Goal: Find specific page/section: Find specific page/section

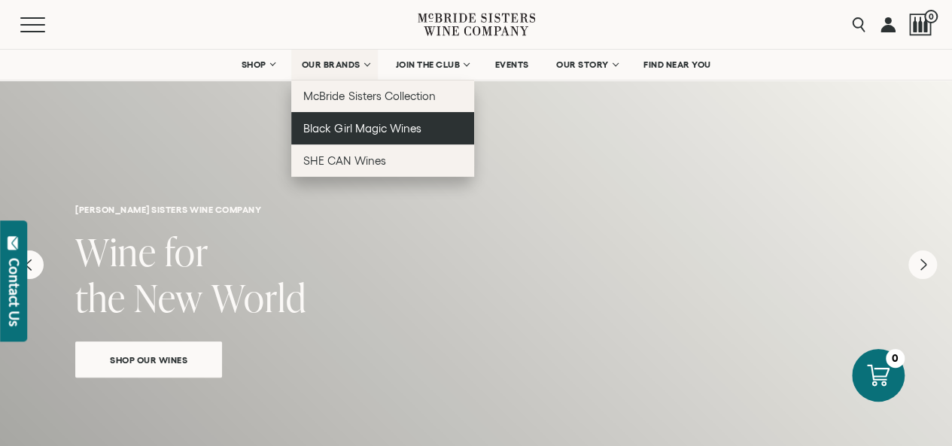
click at [347, 131] on span "Black Girl Magic Wines" at bounding box center [361, 128] width 117 height 13
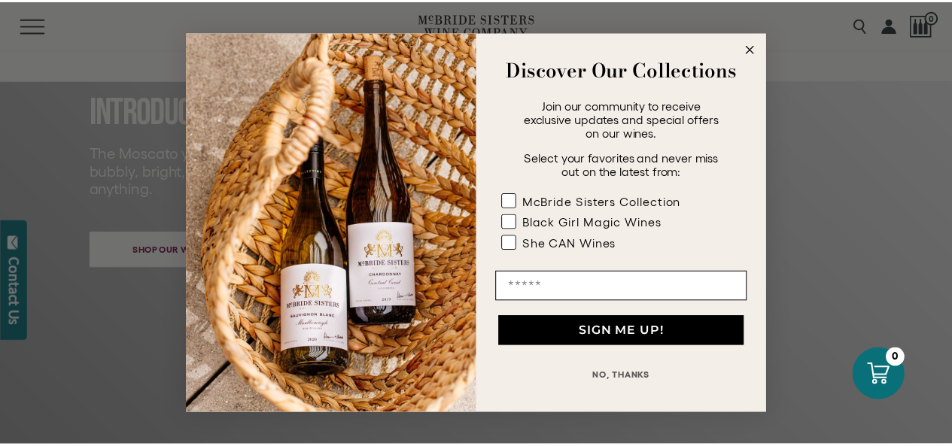
scroll to position [227, 0]
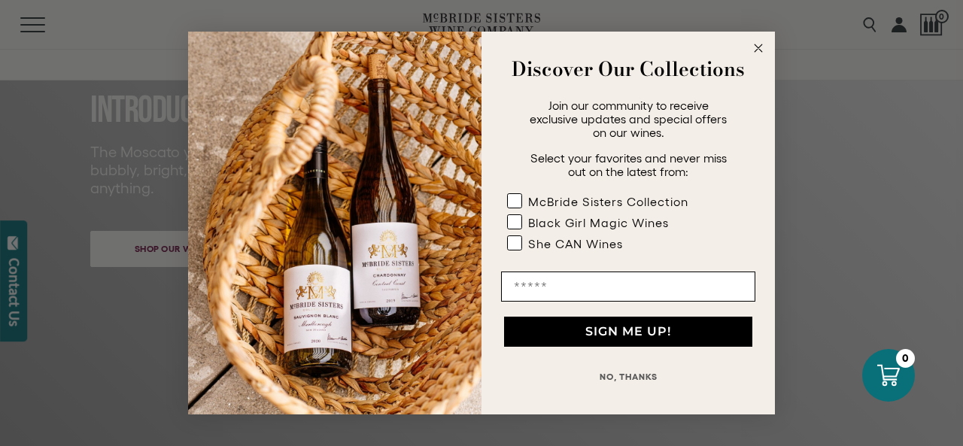
click at [763, 47] on circle "Close dialog" at bounding box center [758, 48] width 17 height 17
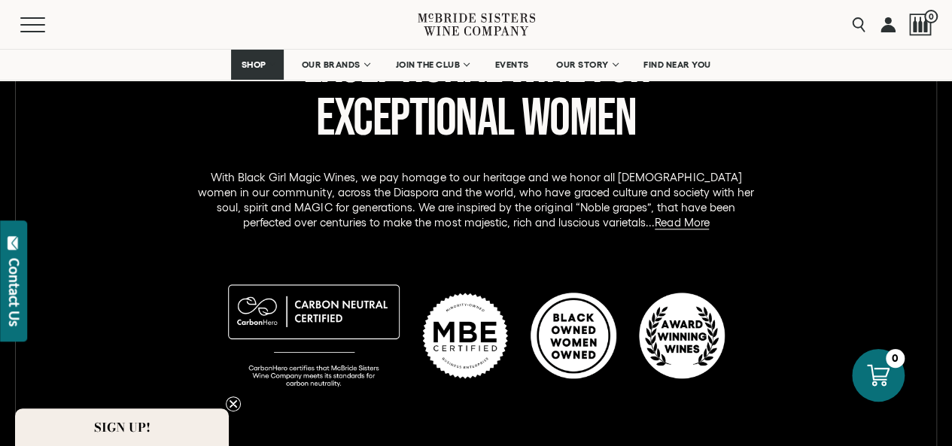
scroll to position [829, 0]
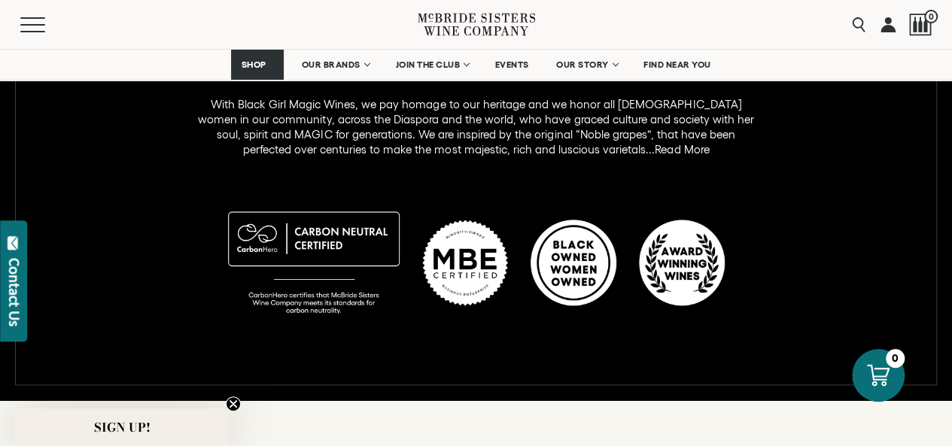
click at [655, 150] on link "Read More" at bounding box center [682, 150] width 54 height 14
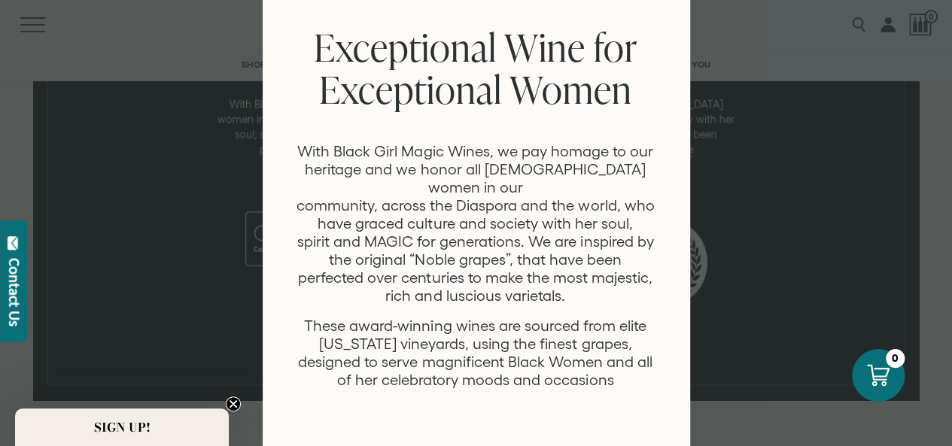
scroll to position [0, 0]
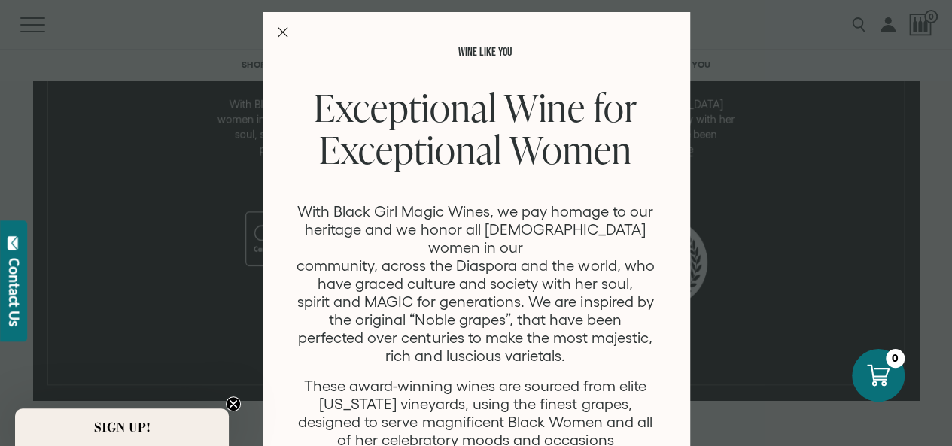
click at [278, 30] on icon "Close Modal" at bounding box center [283, 32] width 11 height 11
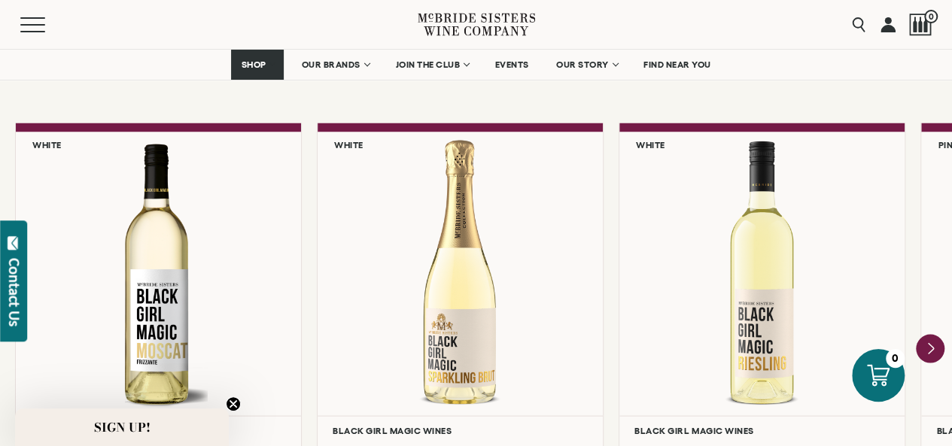
scroll to position [1356, 0]
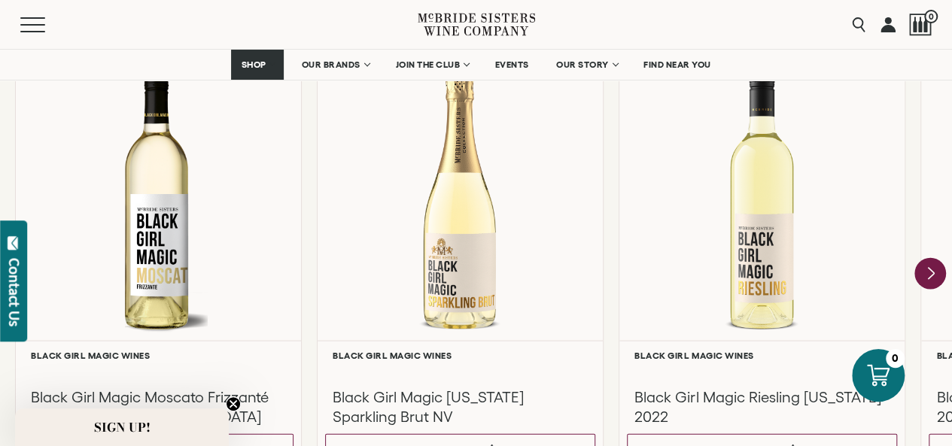
click at [931, 267] on icon "Next" at bounding box center [931, 273] width 32 height 32
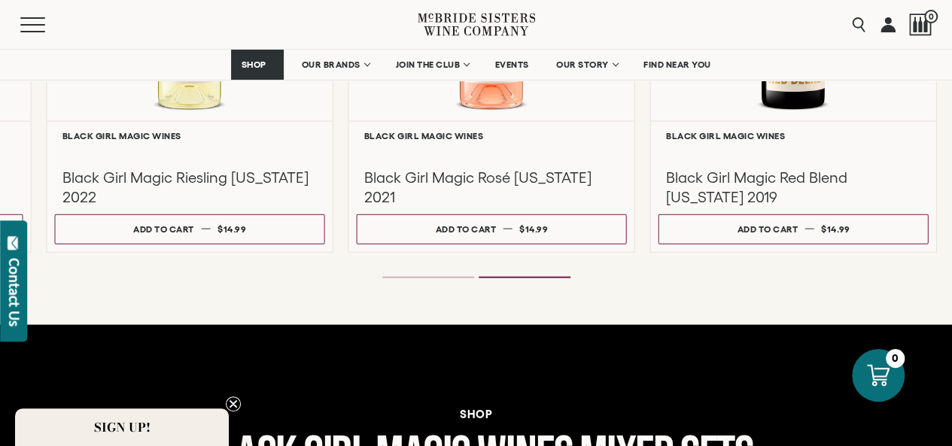
scroll to position [1581, 0]
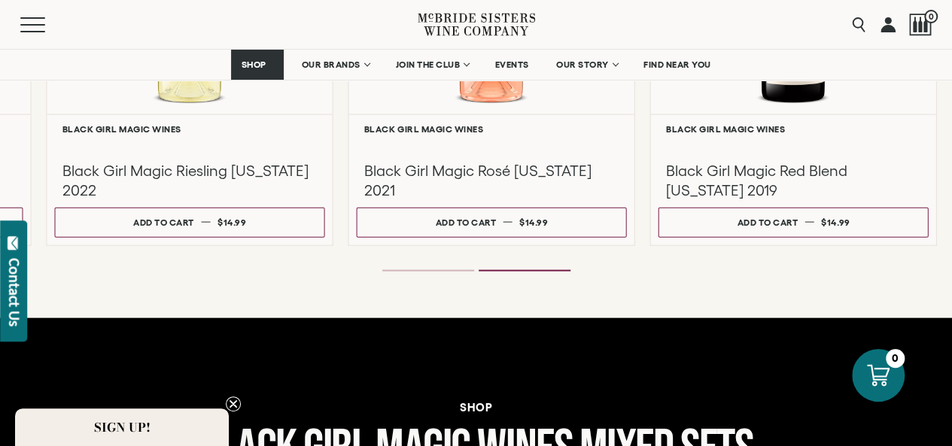
click at [442, 271] on li "Page dot 1" at bounding box center [428, 271] width 92 height 2
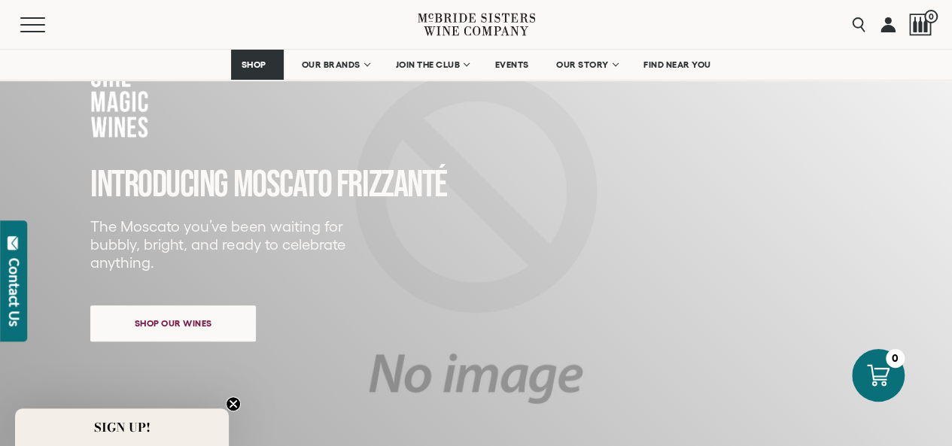
scroll to position [0, 0]
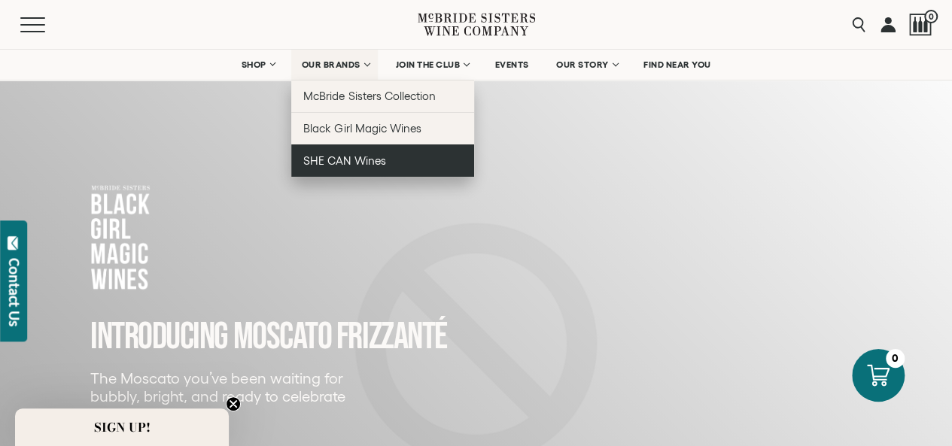
click at [343, 165] on span "SHE CAN Wines" at bounding box center [344, 160] width 82 height 13
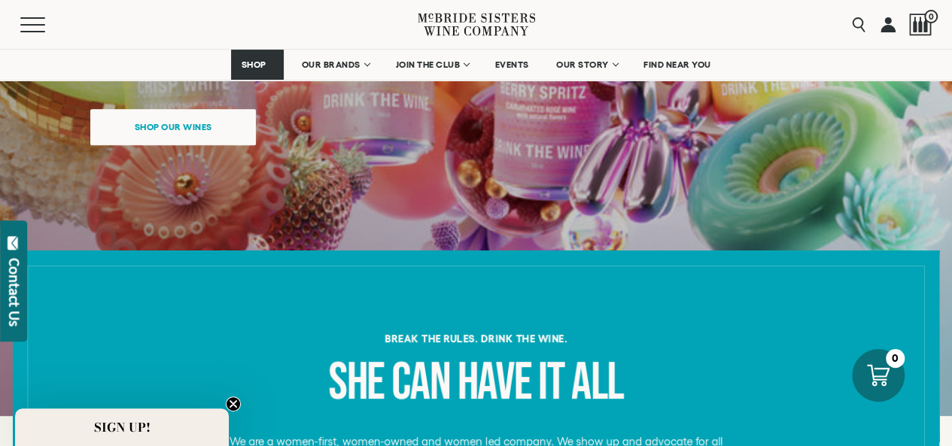
scroll to position [151, 0]
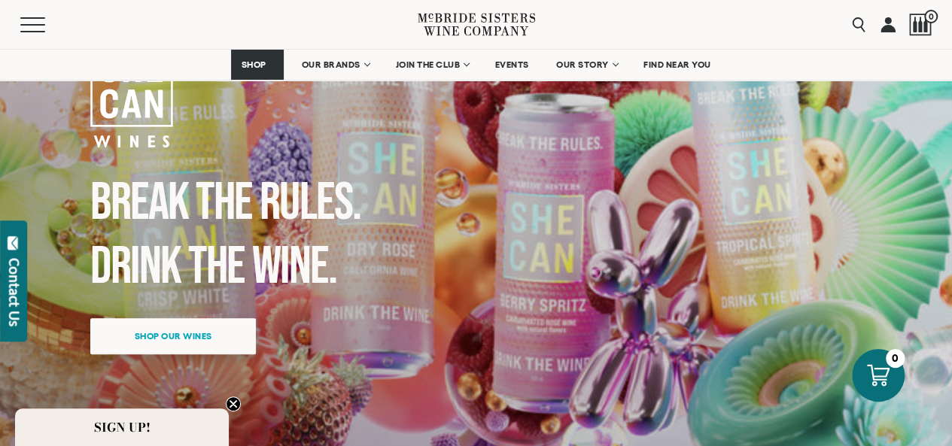
click at [144, 339] on span "Shop our wines" at bounding box center [173, 335] width 130 height 29
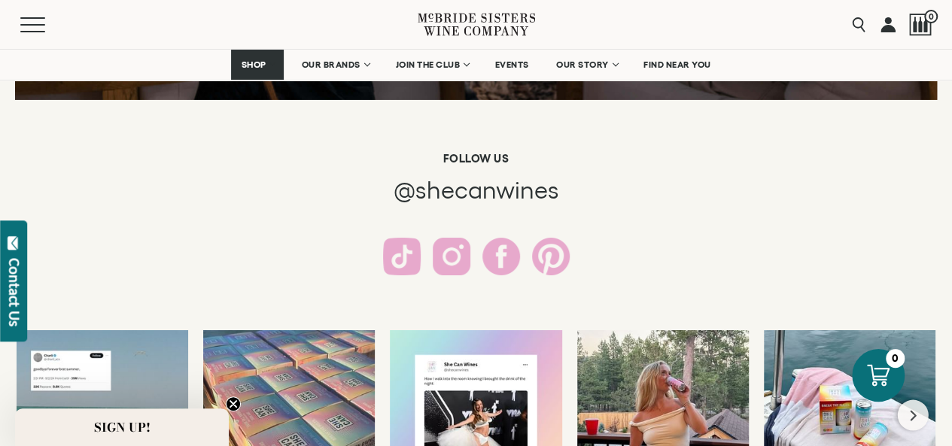
scroll to position [2710, 0]
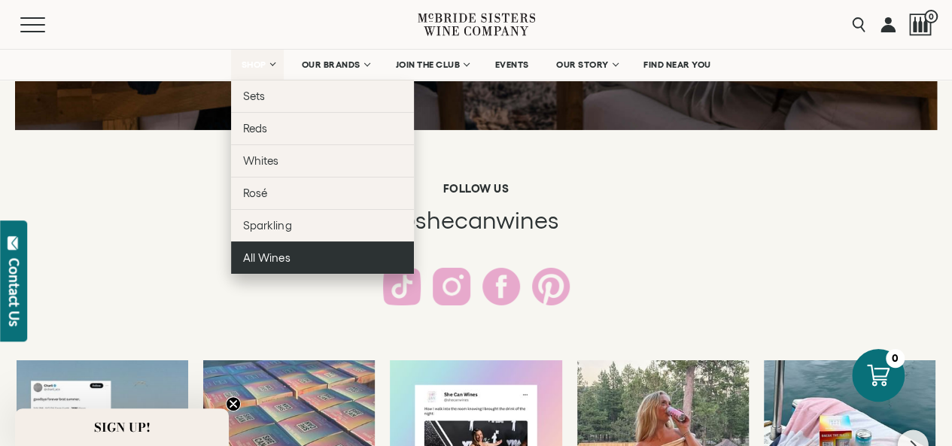
click at [271, 258] on span "All Wines" at bounding box center [266, 257] width 47 height 13
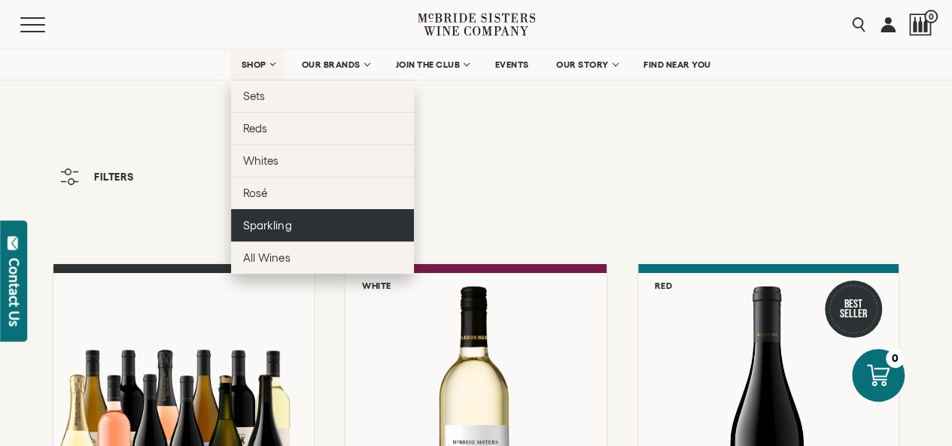
click at [291, 215] on link "Sparkling" at bounding box center [322, 225] width 183 height 32
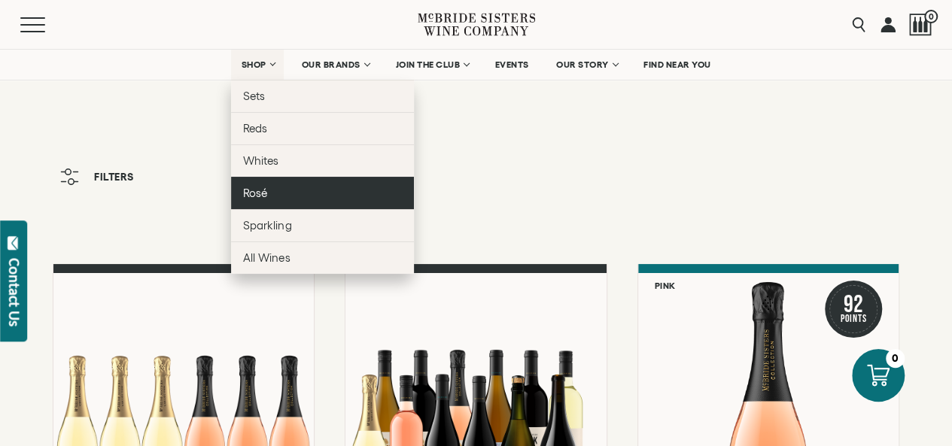
click at [262, 193] on span "Rosé" at bounding box center [255, 193] width 24 height 13
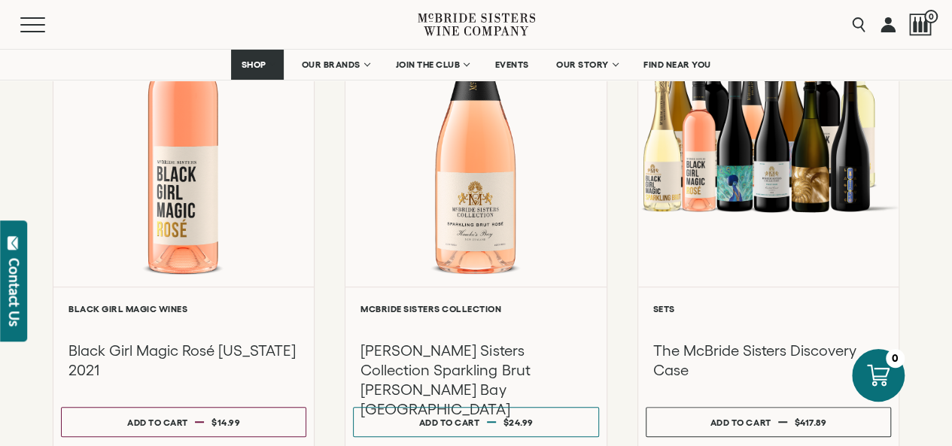
scroll to position [376, 0]
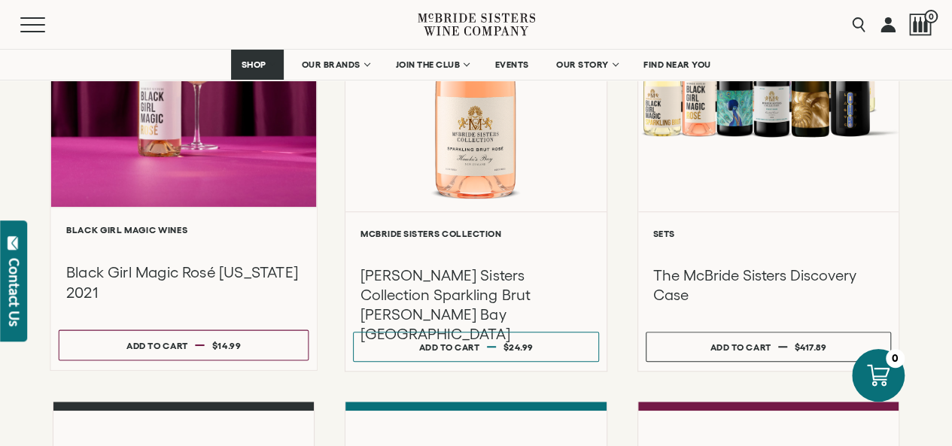
click at [197, 117] on div at bounding box center [184, 46] width 266 height 321
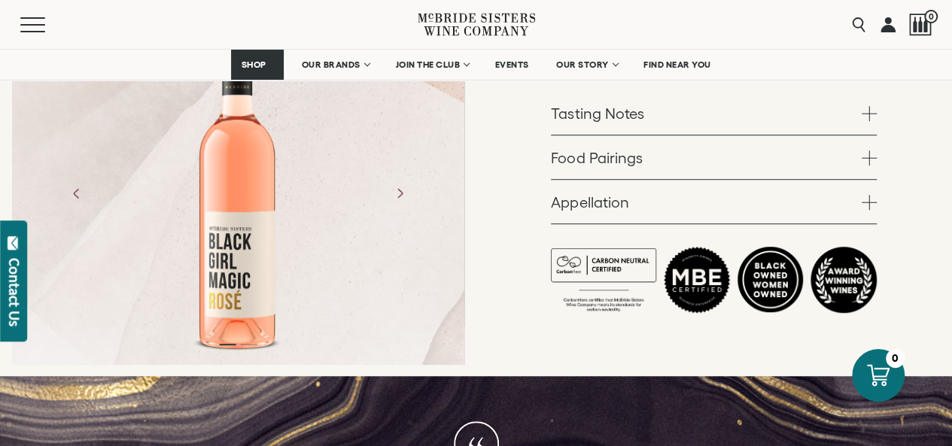
scroll to position [452, 0]
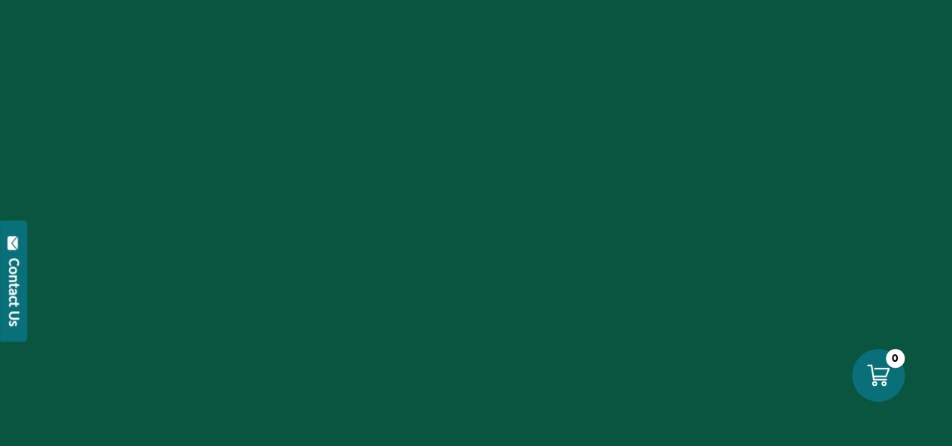
scroll to position [376, 0]
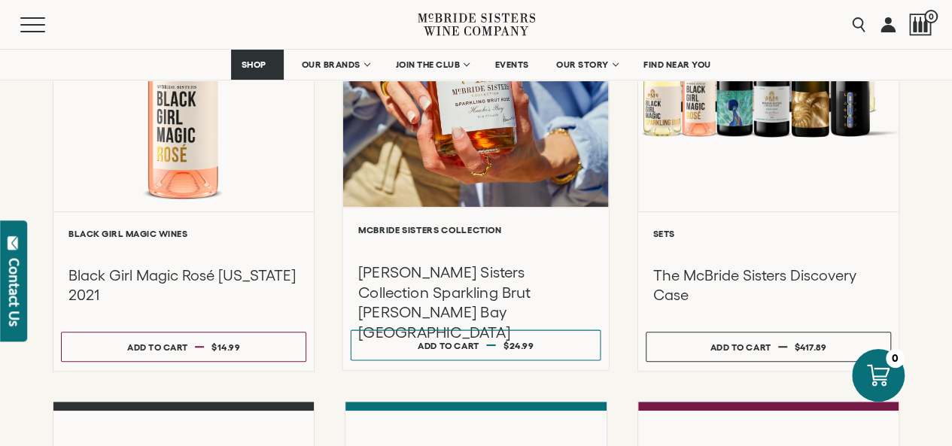
click at [459, 127] on div at bounding box center [476, 46] width 266 height 321
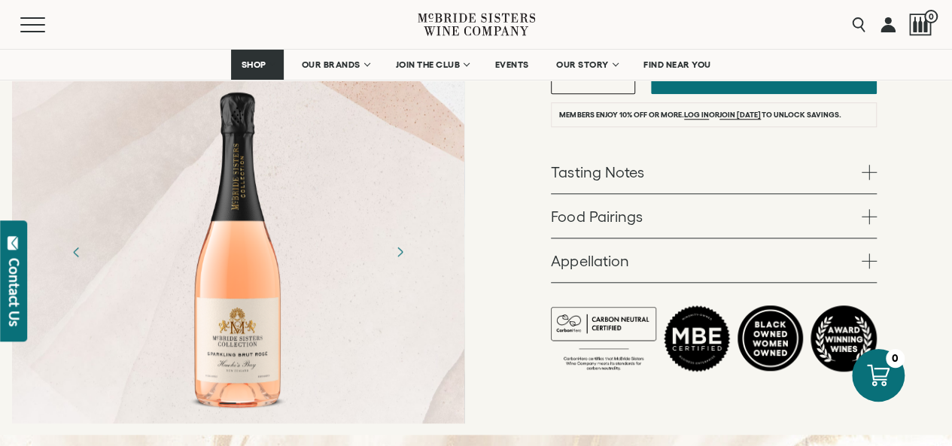
scroll to position [602, 0]
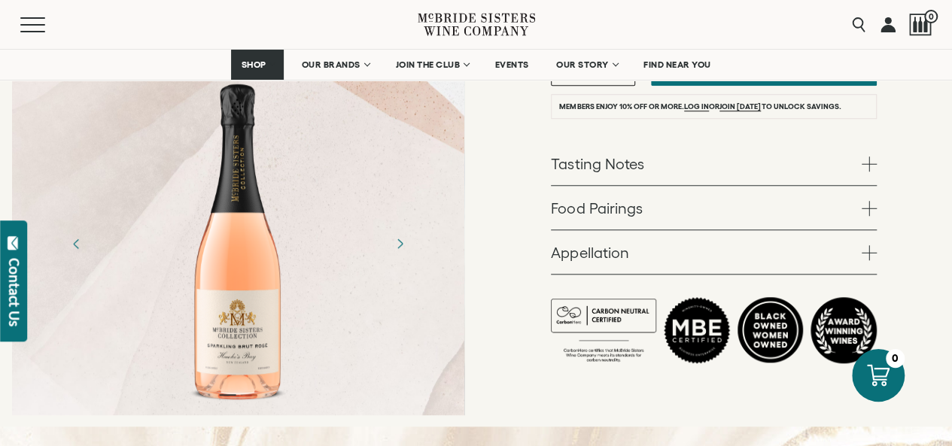
click at [870, 157] on span at bounding box center [869, 164] width 15 height 15
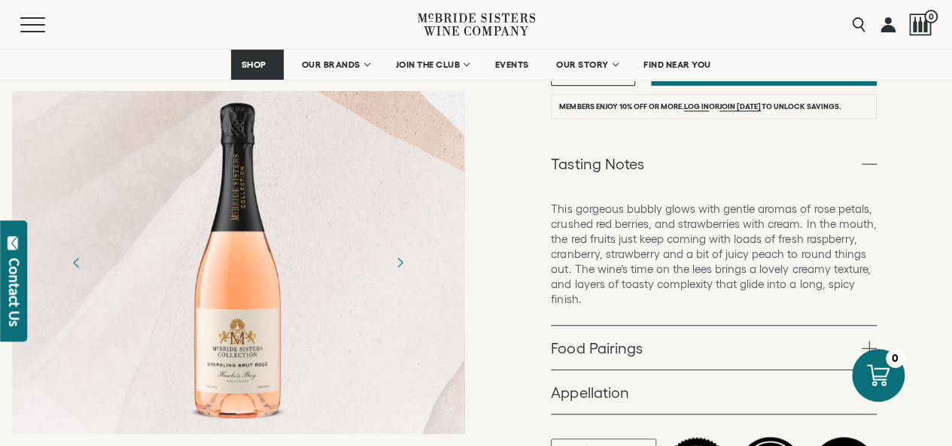
click at [870, 385] on span at bounding box center [869, 392] width 15 height 15
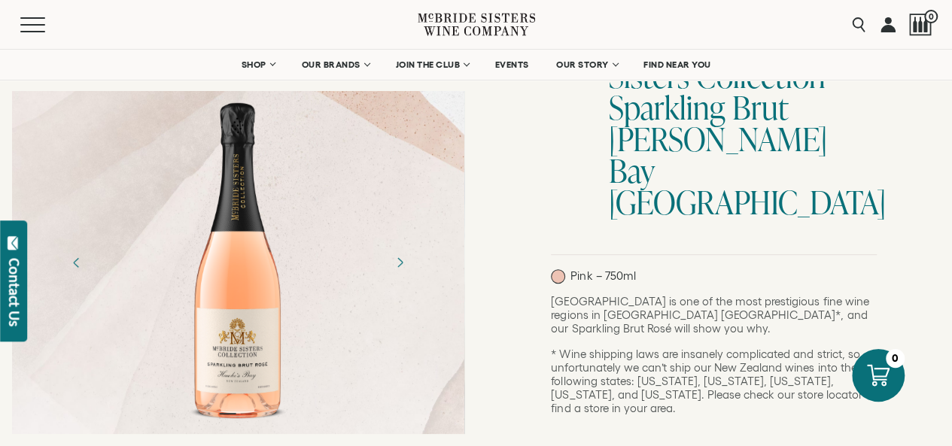
scroll to position [0, 0]
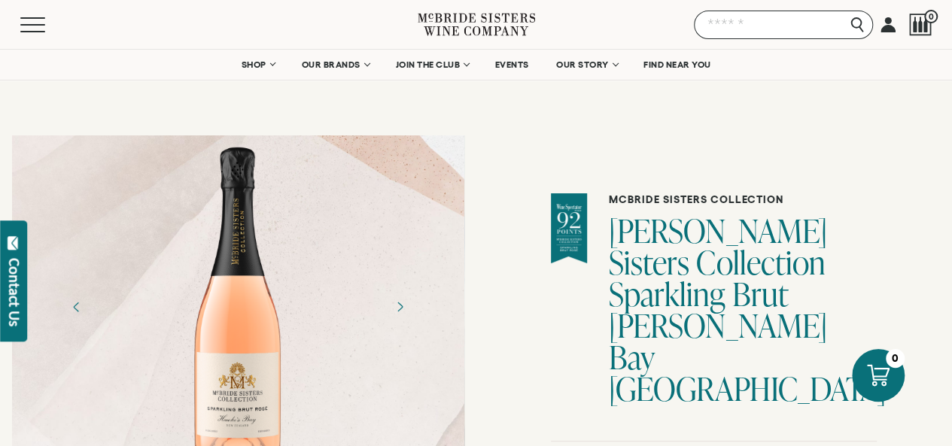
click at [849, 22] on input "Search" at bounding box center [783, 25] width 179 height 29
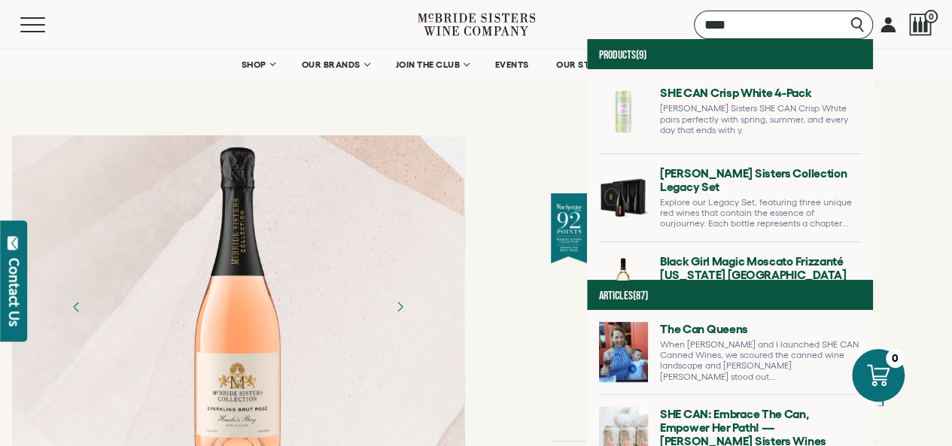
type input "****"
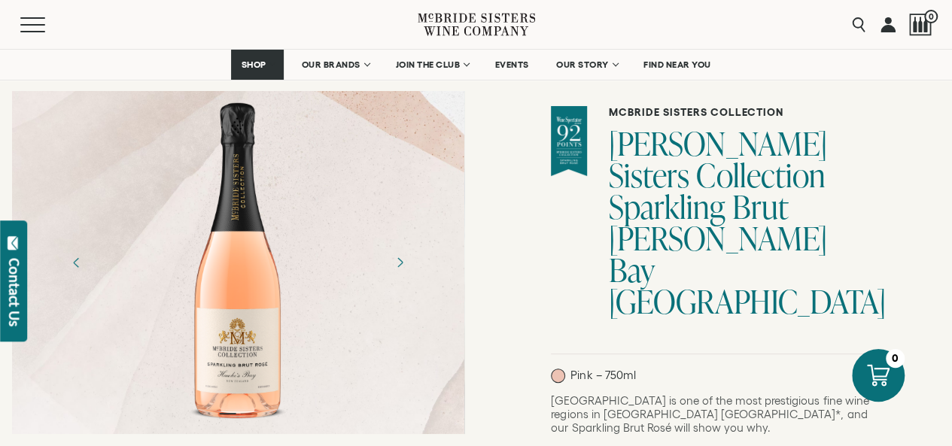
scroll to position [151, 0]
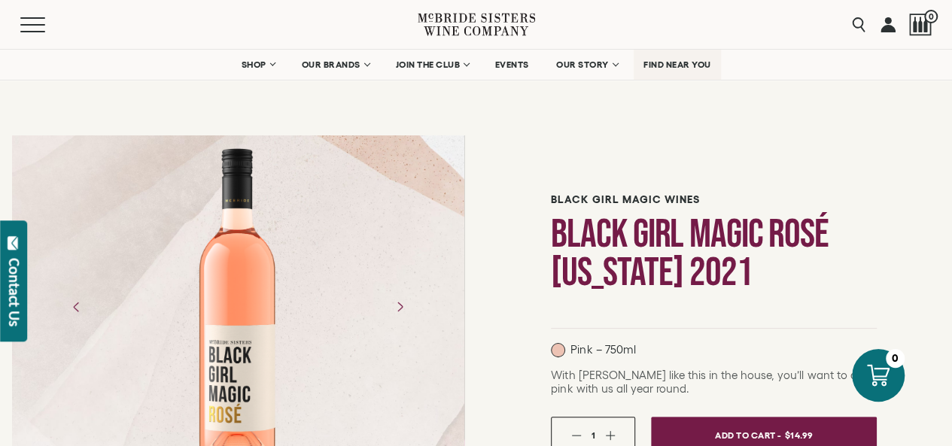
click at [666, 57] on link "FIND NEAR YOU" at bounding box center [677, 65] width 87 height 30
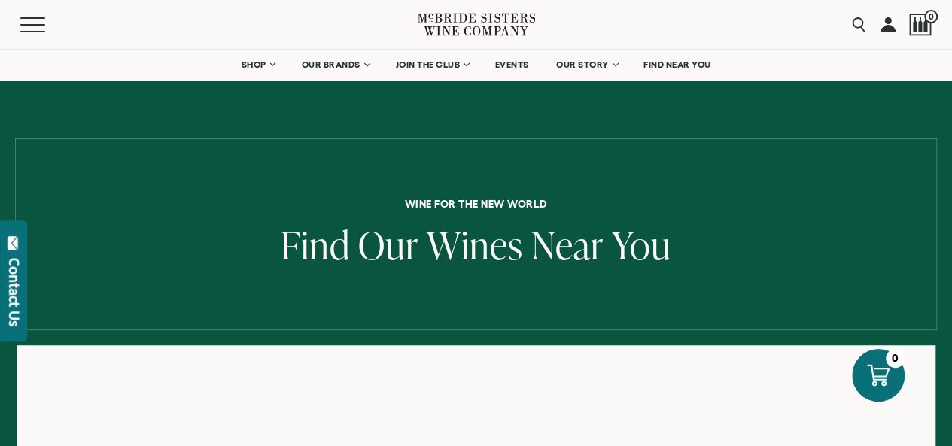
scroll to position [75, 0]
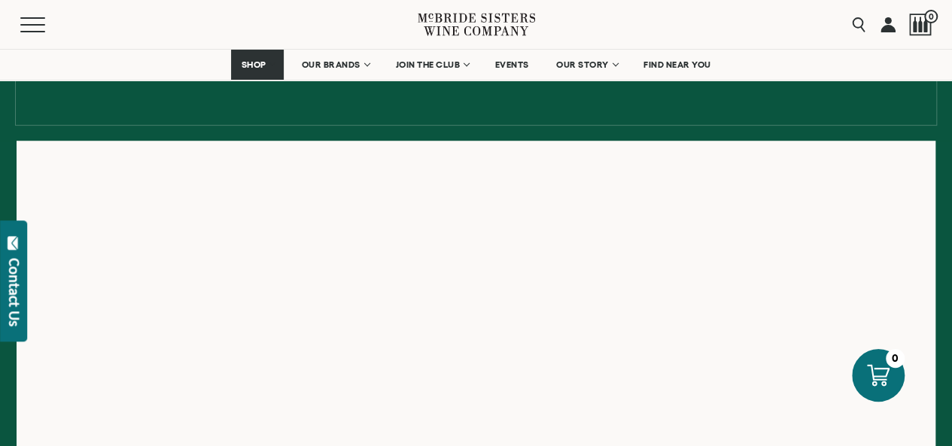
scroll to position [226, 0]
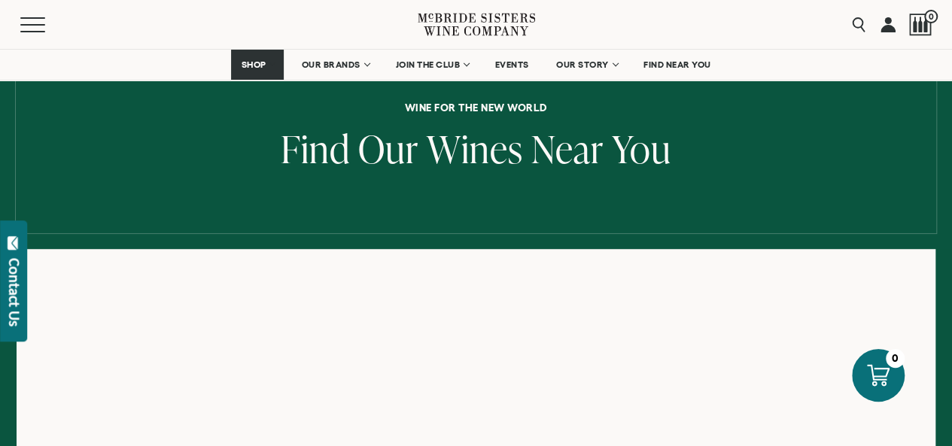
scroll to position [151, 0]
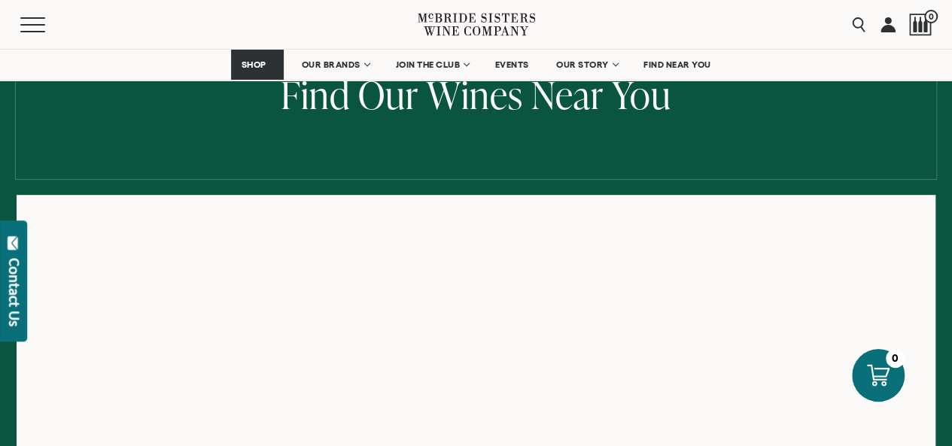
scroll to position [175, 0]
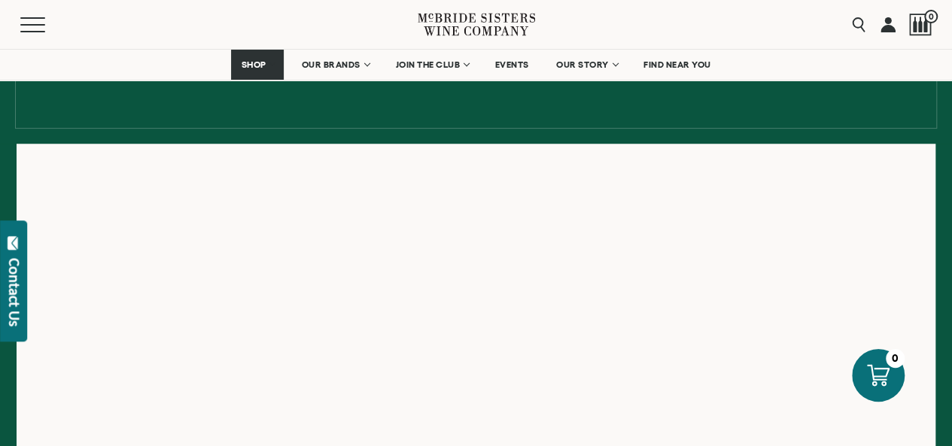
scroll to position [184, 0]
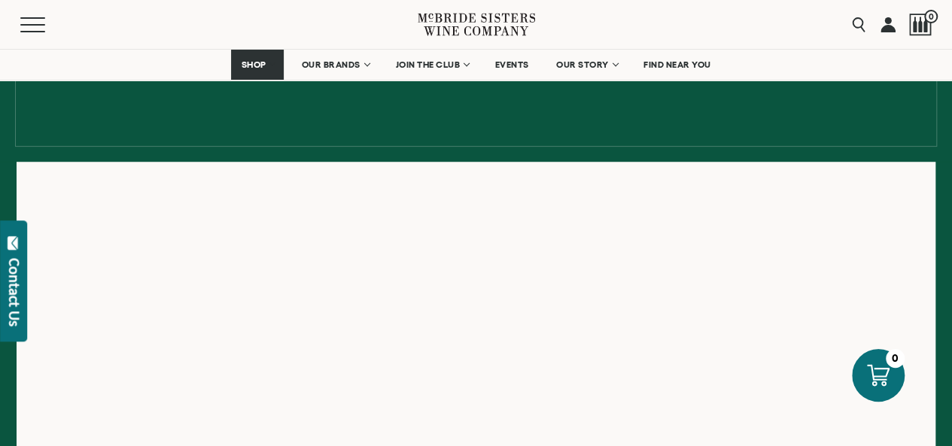
scroll to position [504, 0]
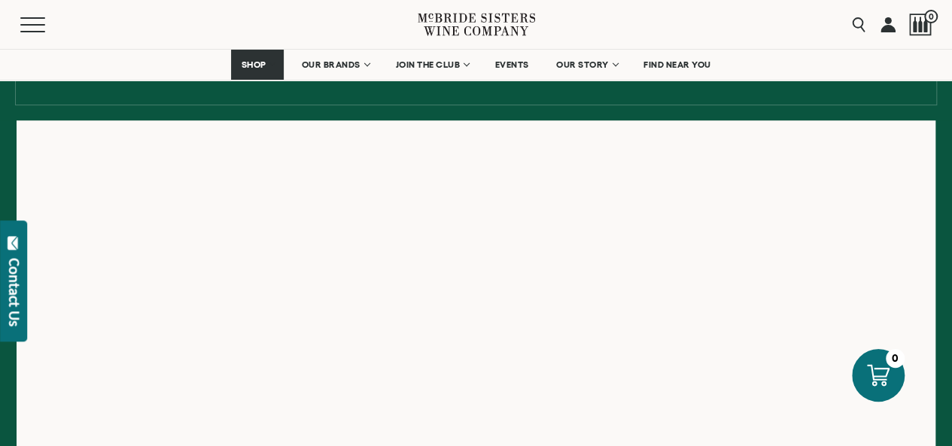
scroll to position [226, 0]
